Goal: Transaction & Acquisition: Purchase product/service

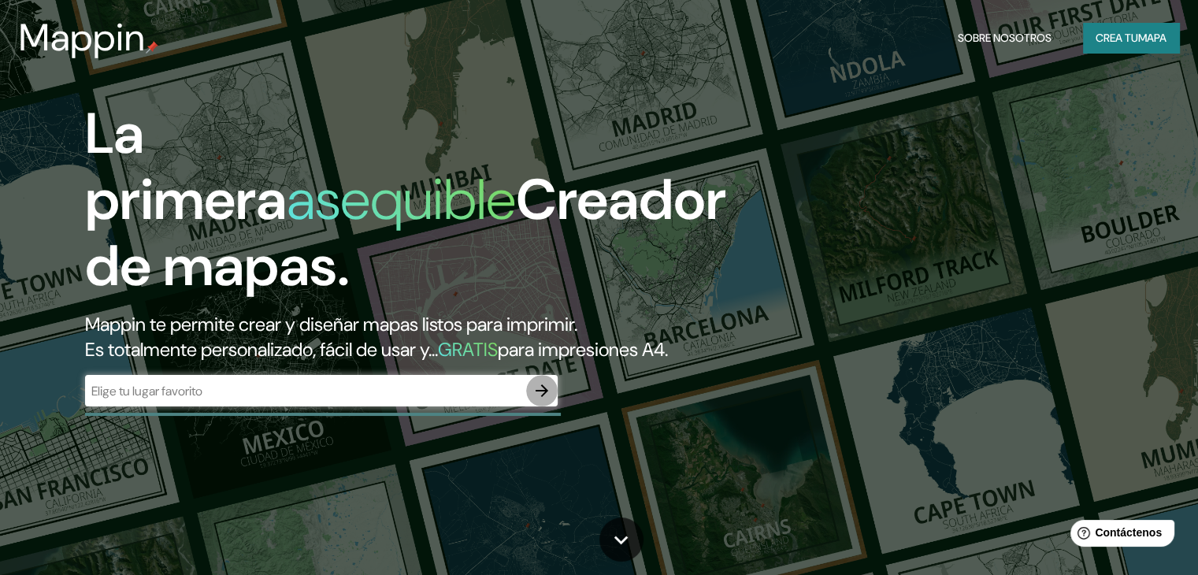
click at [537, 400] on icon "button" at bounding box center [542, 390] width 19 height 19
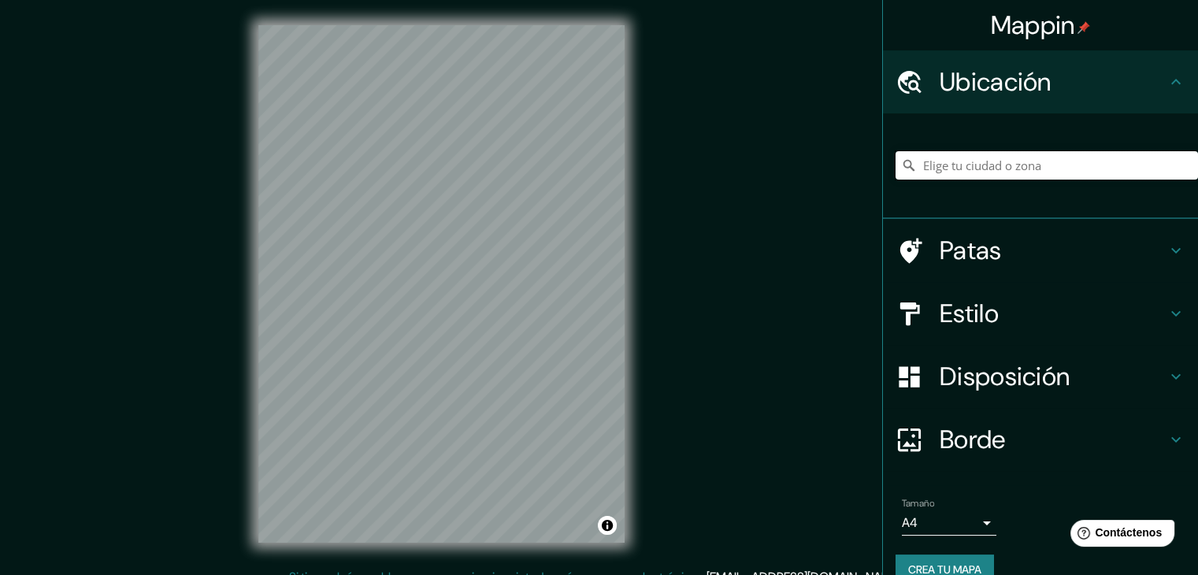
click at [1016, 174] on input "Elige tu ciudad o zona" at bounding box center [1047, 165] width 303 height 28
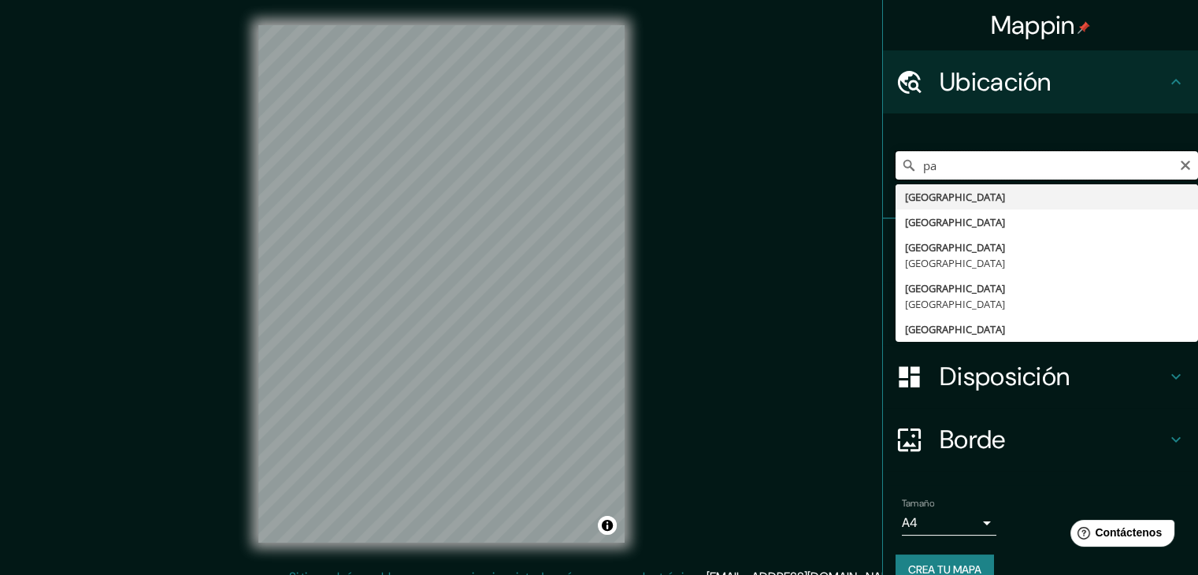
type input "p"
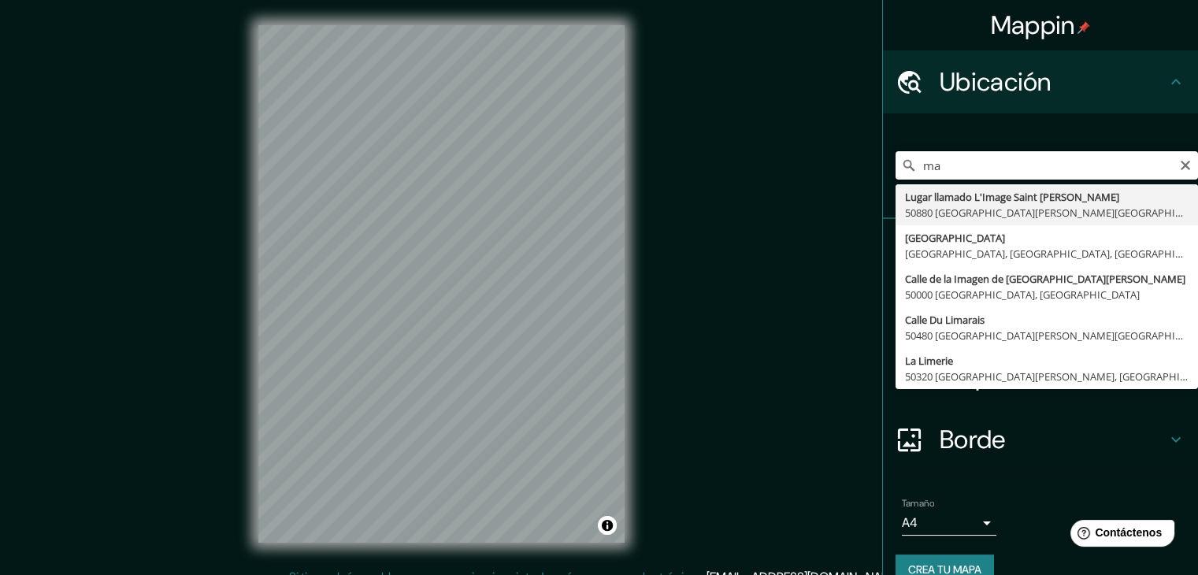
type input "m"
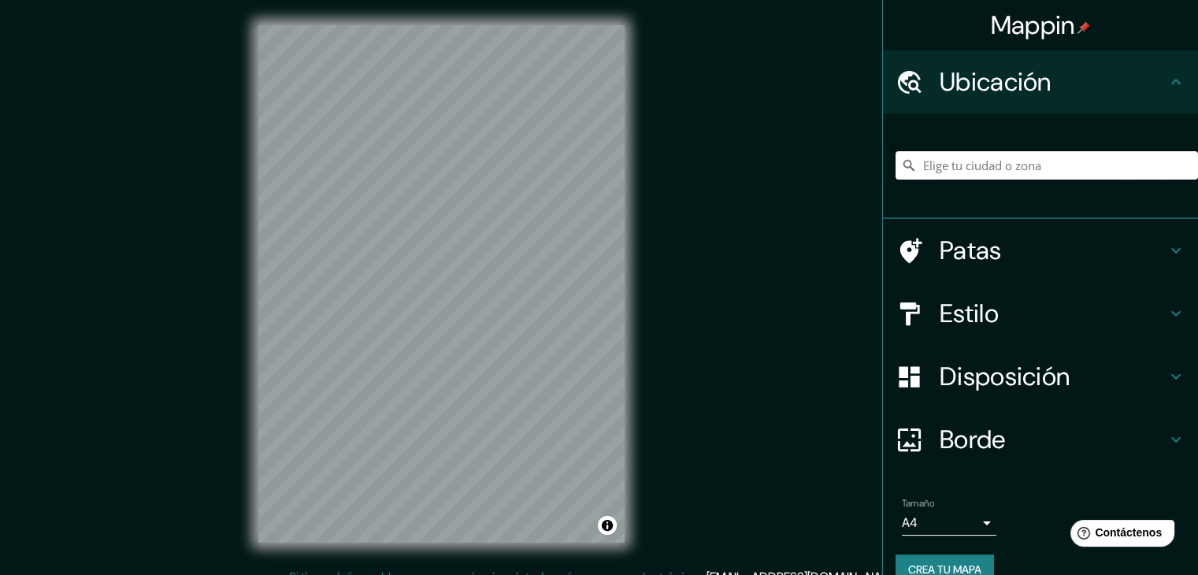
type input "o"
type input "l"
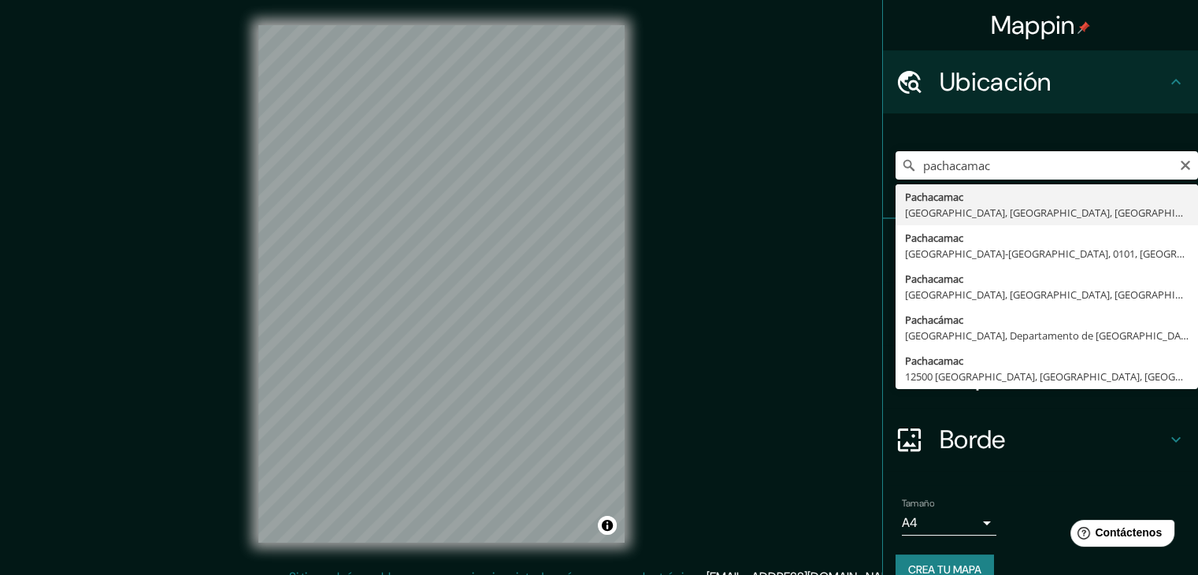
type input "Pachacamac, [GEOGRAPHIC_DATA], [GEOGRAPHIC_DATA], [GEOGRAPHIC_DATA]"
